Goal: Information Seeking & Learning: Learn about a topic

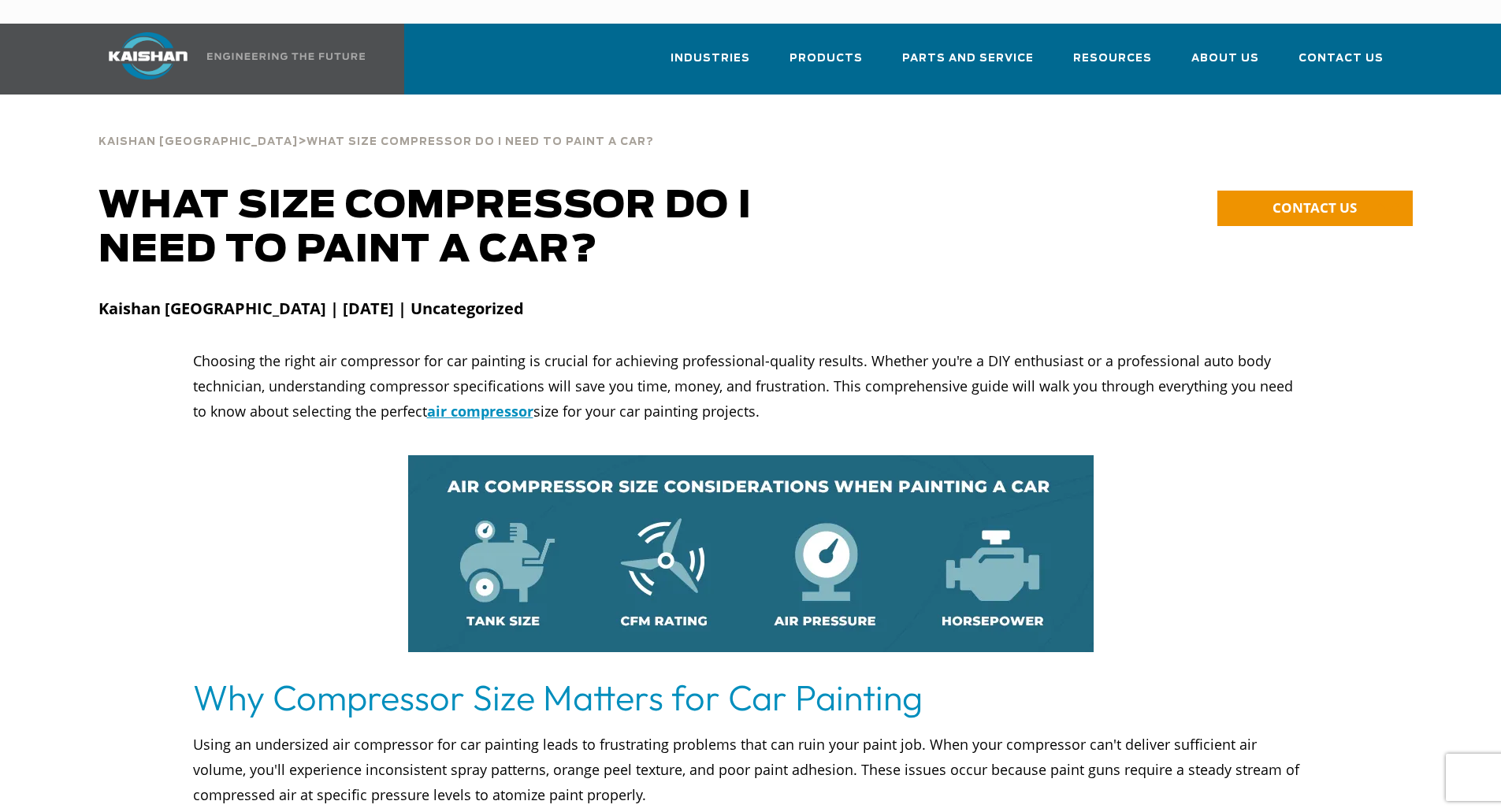
click at [157, 43] on img at bounding box center [148, 56] width 118 height 47
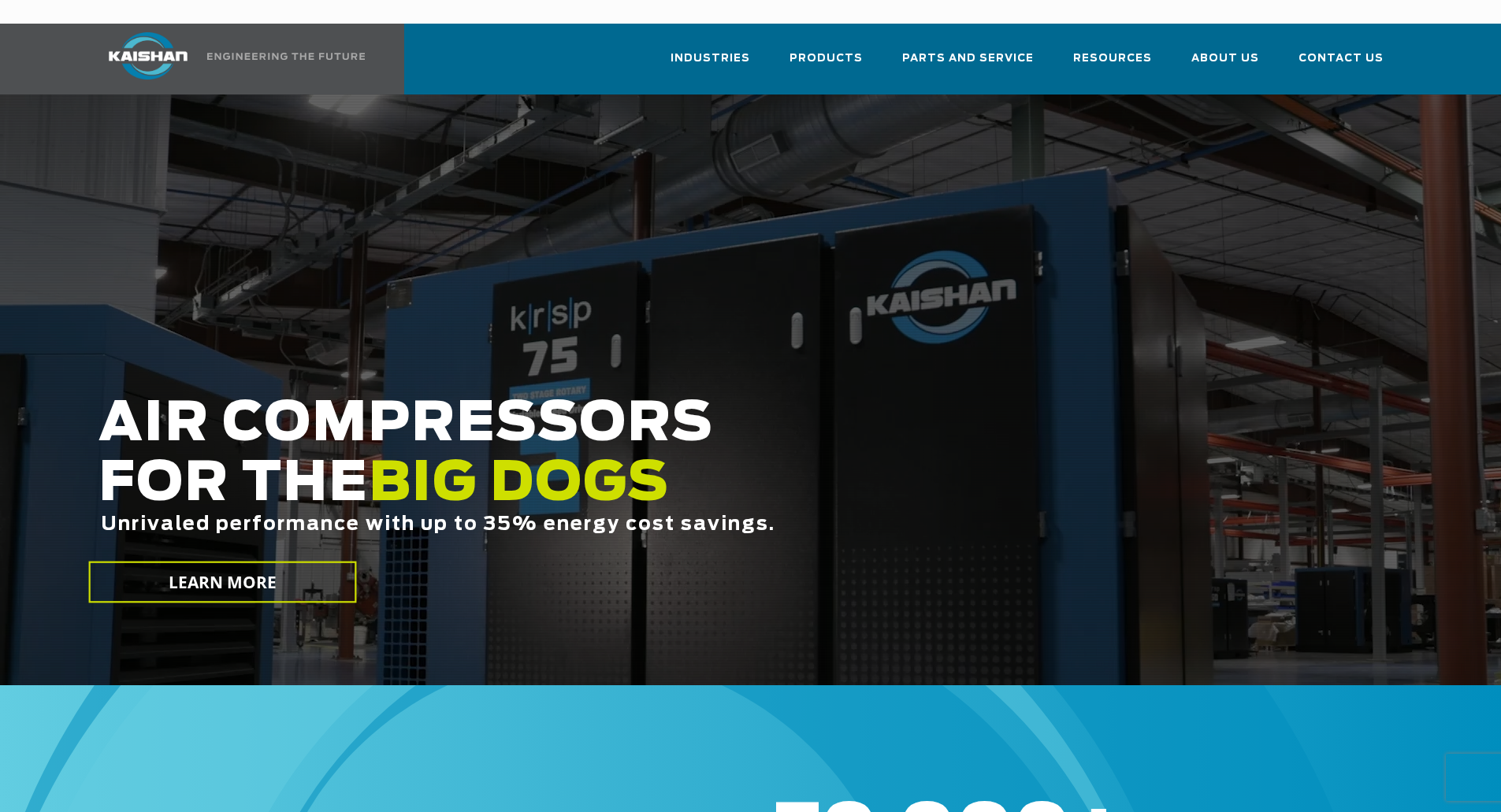
click at [153, 51] on img at bounding box center [148, 56] width 118 height 47
